Goal: Check status: Check status

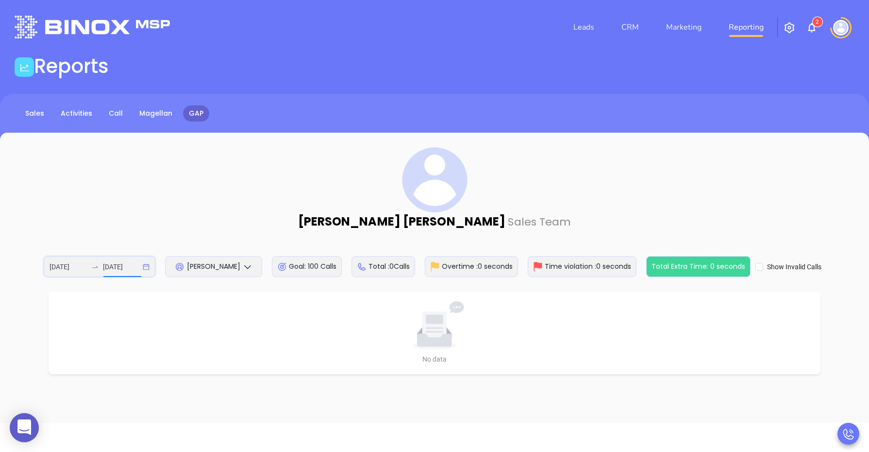
click at [112, 265] on input "[DATE]" at bounding box center [122, 266] width 38 height 11
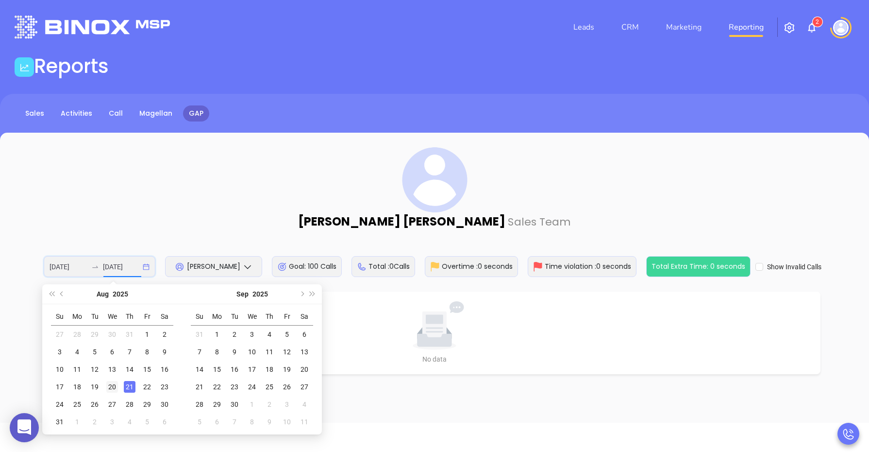
type input "[DATE]"
click at [109, 387] on div "20" at bounding box center [112, 387] width 12 height 12
type input "[DATE]"
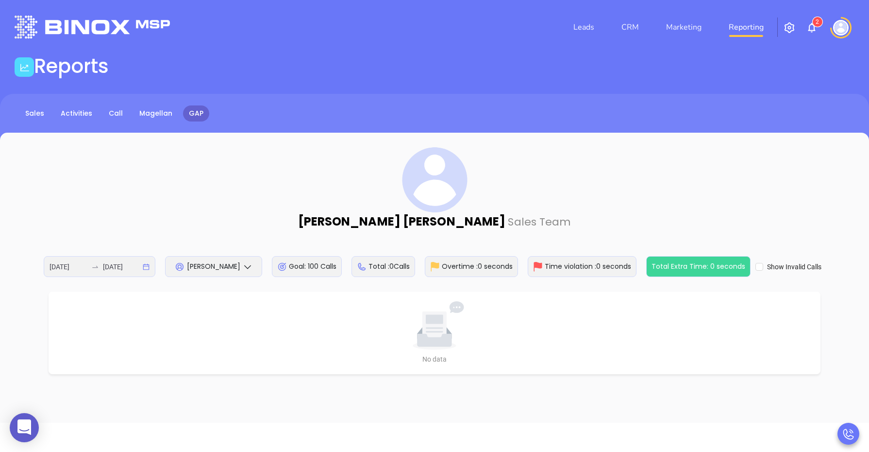
click at [210, 276] on div "[PERSON_NAME]" at bounding box center [213, 266] width 97 height 21
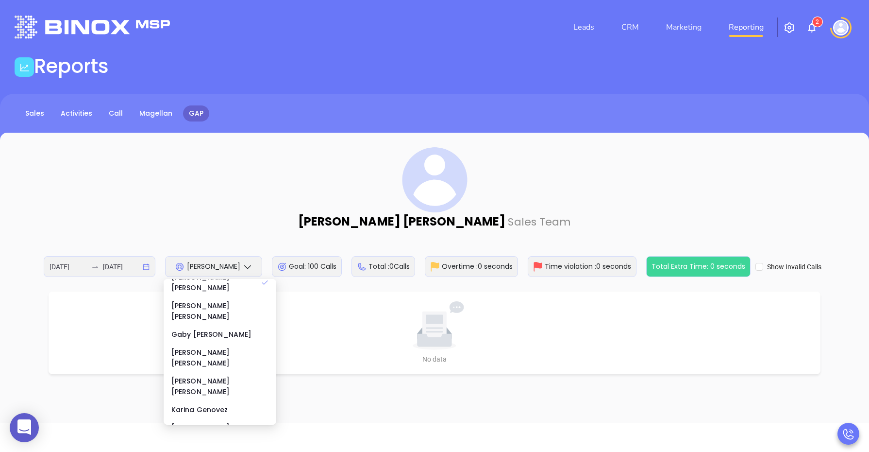
scroll to position [121, 0]
click at [204, 401] on div "[PERSON_NAME]" at bounding box center [219, 406] width 97 height 11
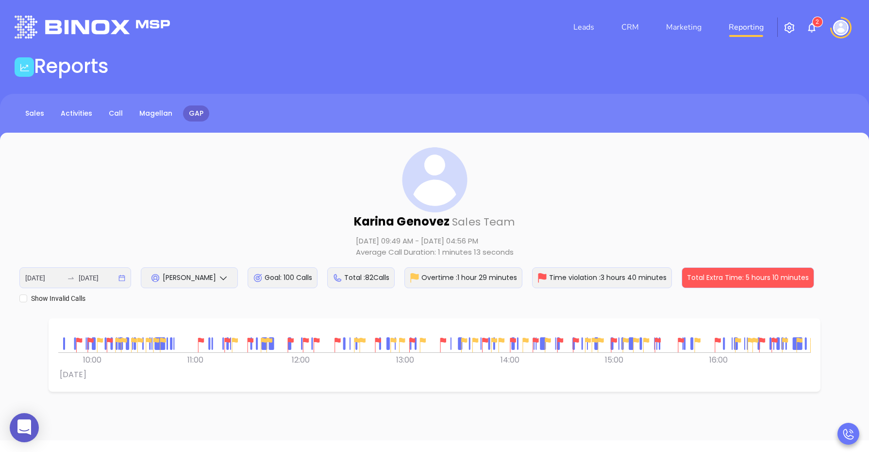
click at [201, 338] on img at bounding box center [201, 344] width 15 height 15
click at [305, 337] on img at bounding box center [306, 344] width 15 height 15
click at [315, 338] on div at bounding box center [305, 344] width 19 height 19
click at [335, 340] on img at bounding box center [337, 344] width 15 height 15
click at [443, 340] on img at bounding box center [443, 344] width 15 height 15
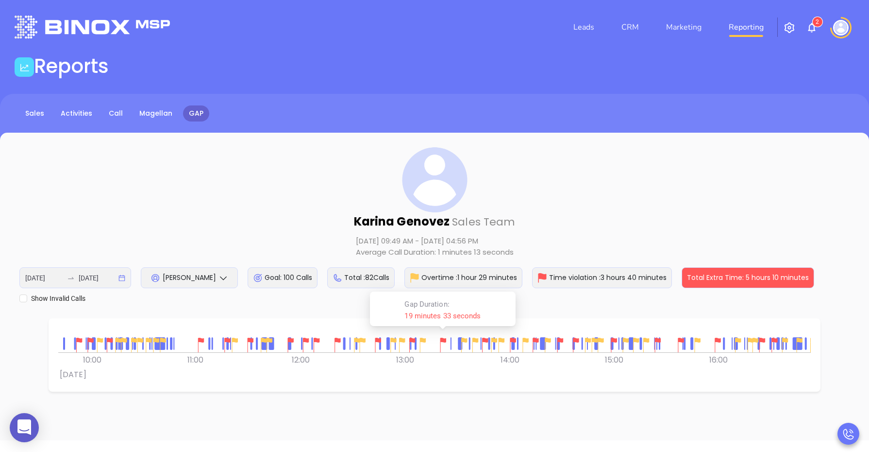
click at [513, 337] on img at bounding box center [513, 344] width 15 height 15
click at [682, 337] on img at bounding box center [681, 344] width 15 height 15
click at [720, 339] on img at bounding box center [718, 344] width 15 height 15
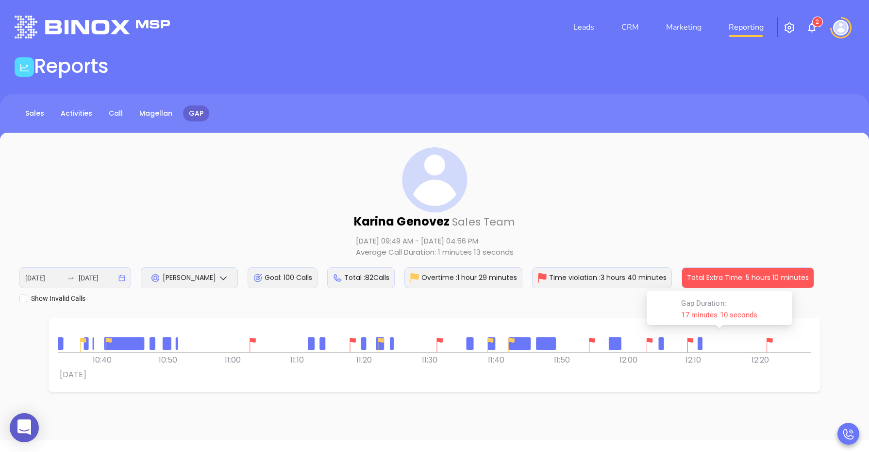
click at [251, 336] on div at bounding box center [252, 344] width 19 height 19
click at [437, 338] on img at bounding box center [440, 344] width 15 height 15
click at [590, 336] on div at bounding box center [591, 344] width 19 height 19
click at [655, 338] on img at bounding box center [649, 344] width 15 height 15
click at [689, 341] on img at bounding box center [690, 344] width 15 height 15
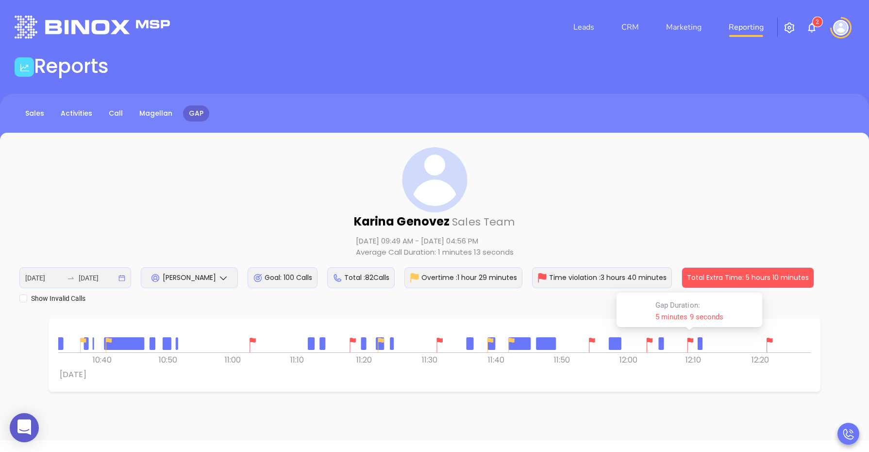
click at [770, 339] on img at bounding box center [769, 344] width 15 height 15
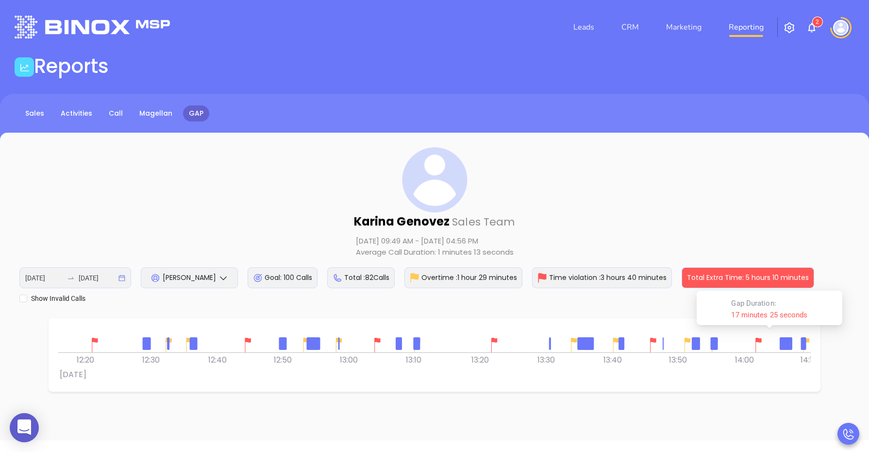
click at [72, 320] on div "0 0 12:10 12:20 12:30 12:40 12:50 13:00 13:10 [DATE] 13:20 13:30 13:40 13:50 14…" at bounding box center [435, 354] width 772 height 73
click at [247, 337] on img at bounding box center [245, 344] width 15 height 15
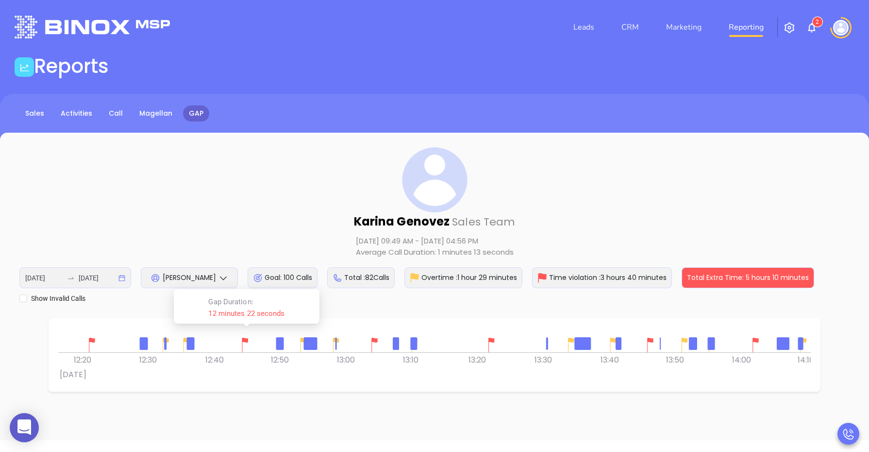
click at [375, 341] on img at bounding box center [374, 344] width 15 height 15
click at [496, 339] on img at bounding box center [491, 344] width 15 height 15
click at [649, 337] on img at bounding box center [650, 344] width 15 height 15
click at [754, 336] on div at bounding box center [755, 344] width 19 height 19
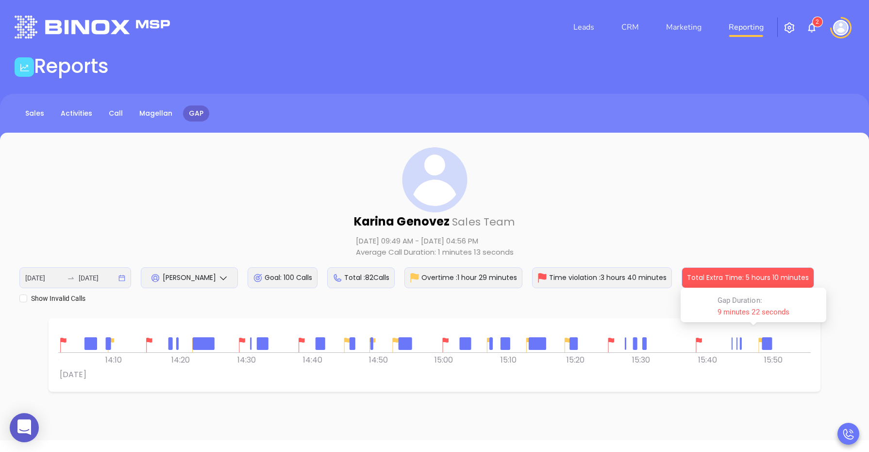
click at [52, 312] on div "[PERSON_NAME] Sales Team [DATE] 09:49 AM - [DATE] 04:56 PM Average Call Duratio…" at bounding box center [434, 286] width 869 height 307
click at [246, 337] on img at bounding box center [242, 344] width 15 height 15
click at [302, 339] on img at bounding box center [301, 344] width 15 height 15
click at [446, 337] on img at bounding box center [445, 344] width 15 height 15
click at [613, 339] on img at bounding box center [611, 344] width 15 height 15
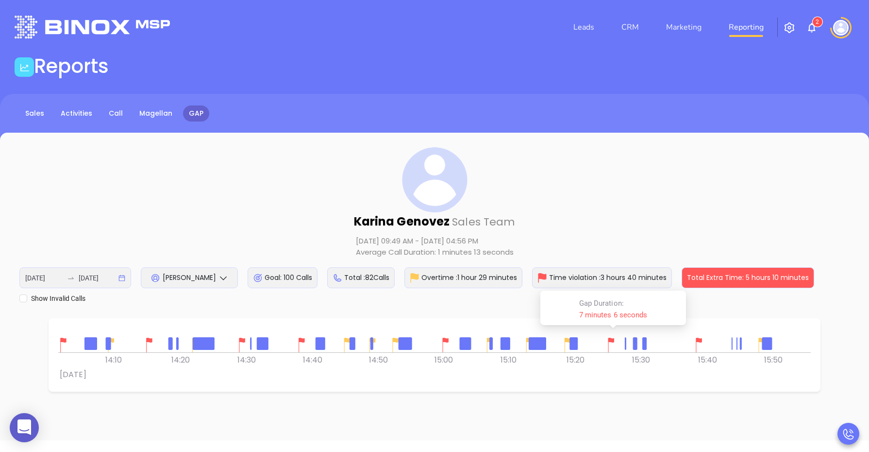
click at [700, 338] on img at bounding box center [699, 344] width 15 height 15
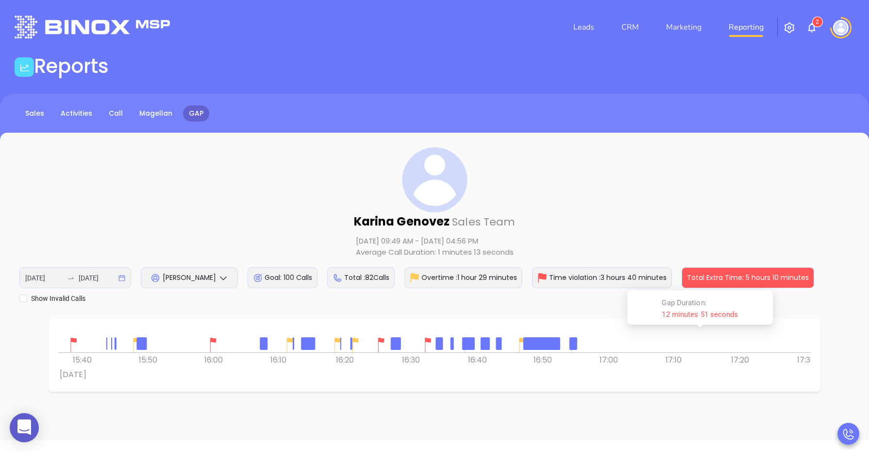
click at [30, 344] on div "0 0 15:30 15:40 15:50 16:00 16:10 16:20 16:30 [DATE] 16:40 16:50 17:00 17:10 17…" at bounding box center [434, 354] width 830 height 73
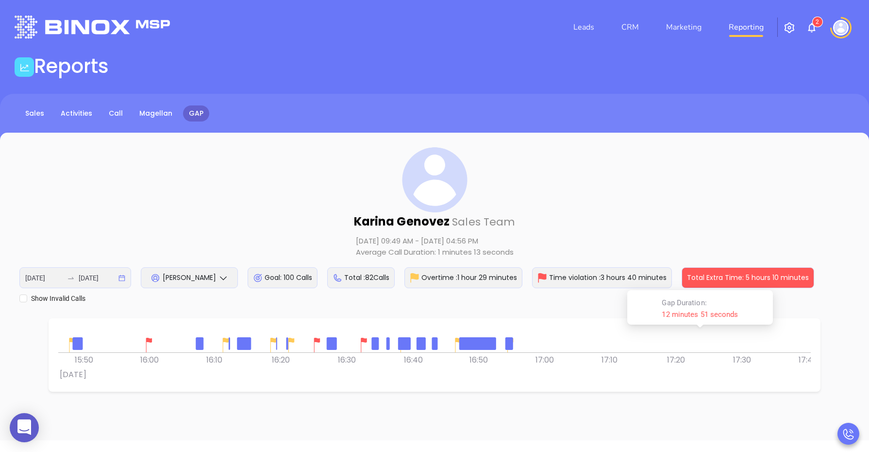
click at [149, 337] on img at bounding box center [149, 344] width 15 height 15
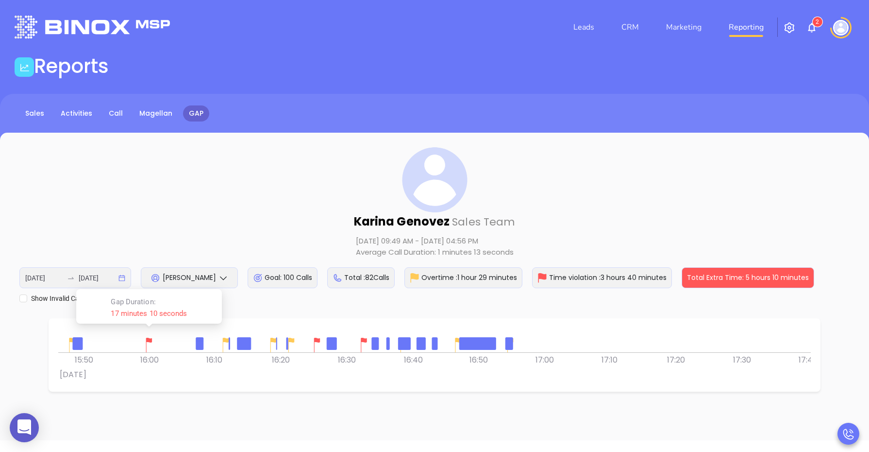
click at [314, 340] on img at bounding box center [317, 344] width 15 height 15
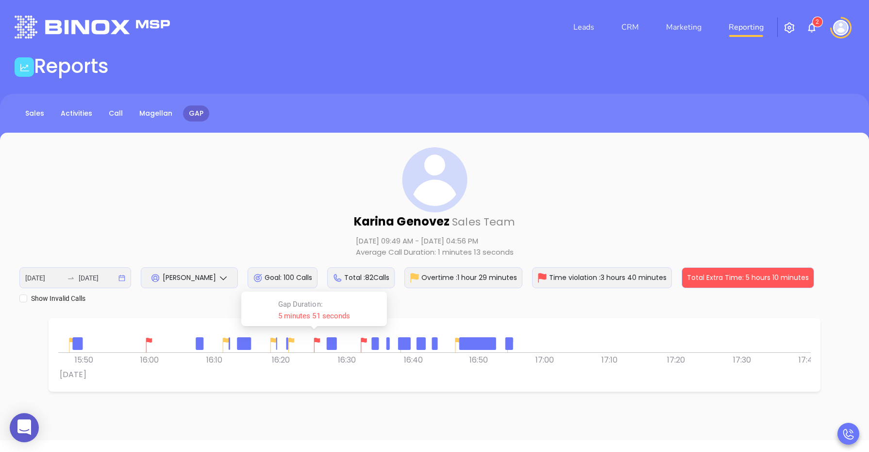
click at [365, 341] on img at bounding box center [363, 344] width 15 height 15
click at [238, 229] on div "[PERSON_NAME] Sales Team [DATE] 09:49 AM - [DATE] 04:56 PM Average Call Duratio…" at bounding box center [434, 225] width 830 height 156
click at [204, 275] on span "[PERSON_NAME]" at bounding box center [189, 277] width 53 height 10
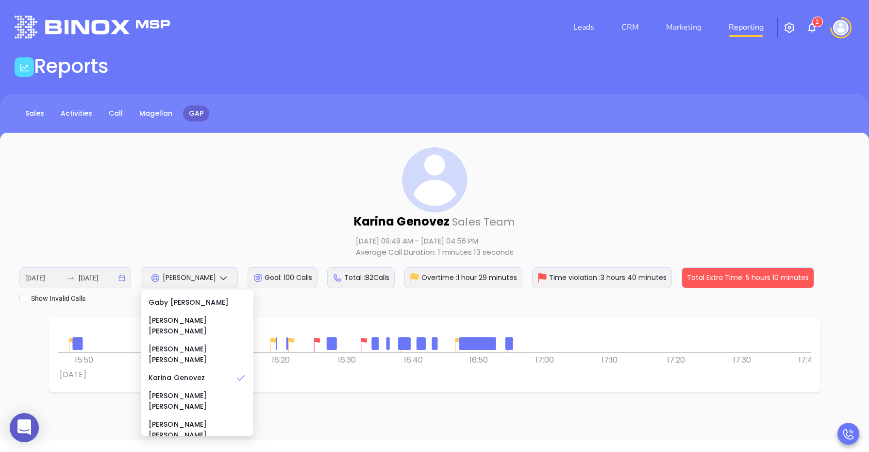
scroll to position [181, 0]
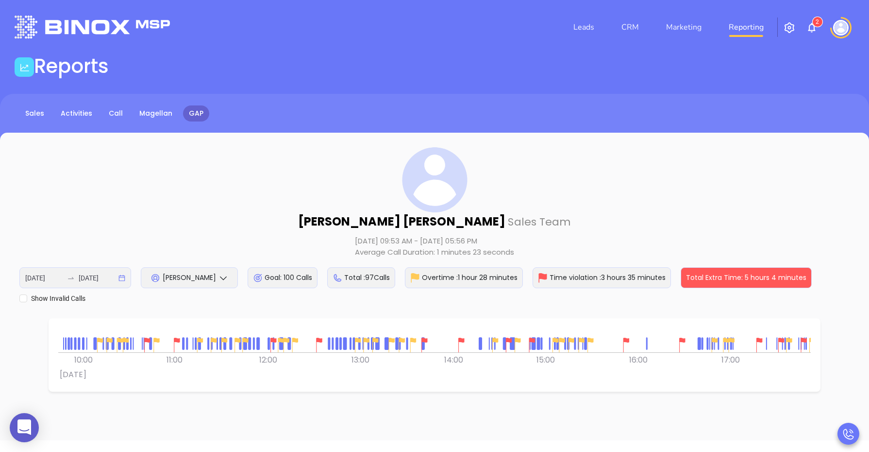
click at [194, 273] on span "[PERSON_NAME]" at bounding box center [189, 277] width 53 height 10
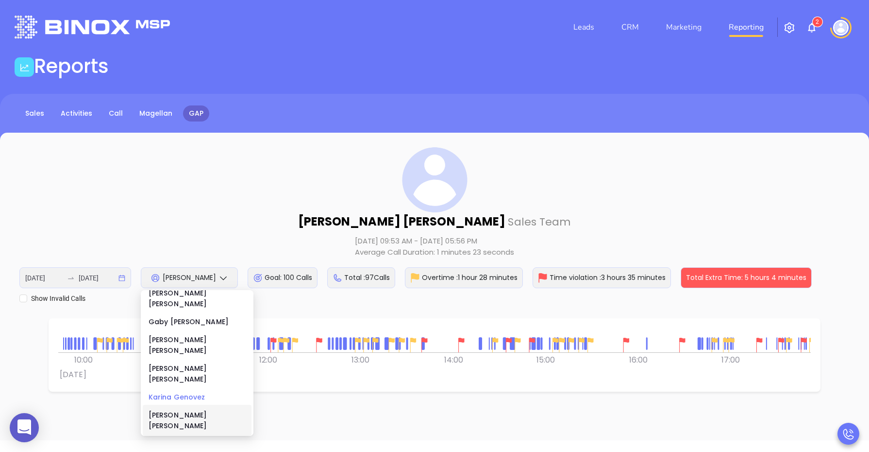
scroll to position [120, 0]
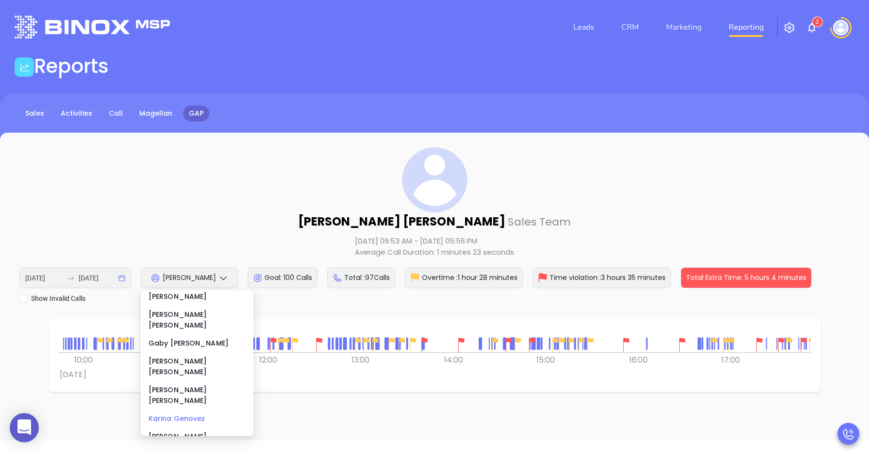
click at [185, 413] on div "[PERSON_NAME]" at bounding box center [197, 418] width 97 height 11
